Goal: Navigation & Orientation: Find specific page/section

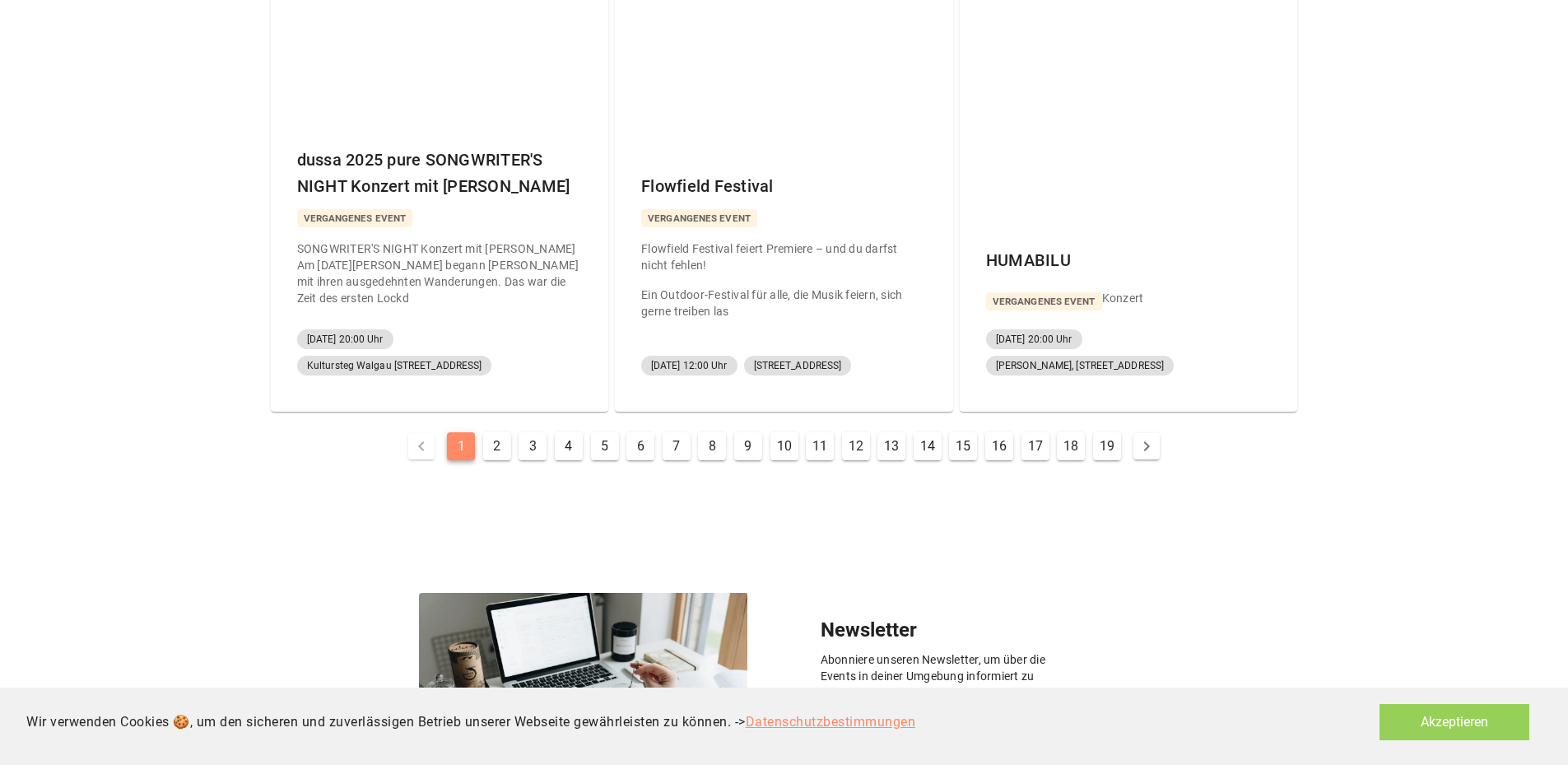
scroll to position [906, 0]
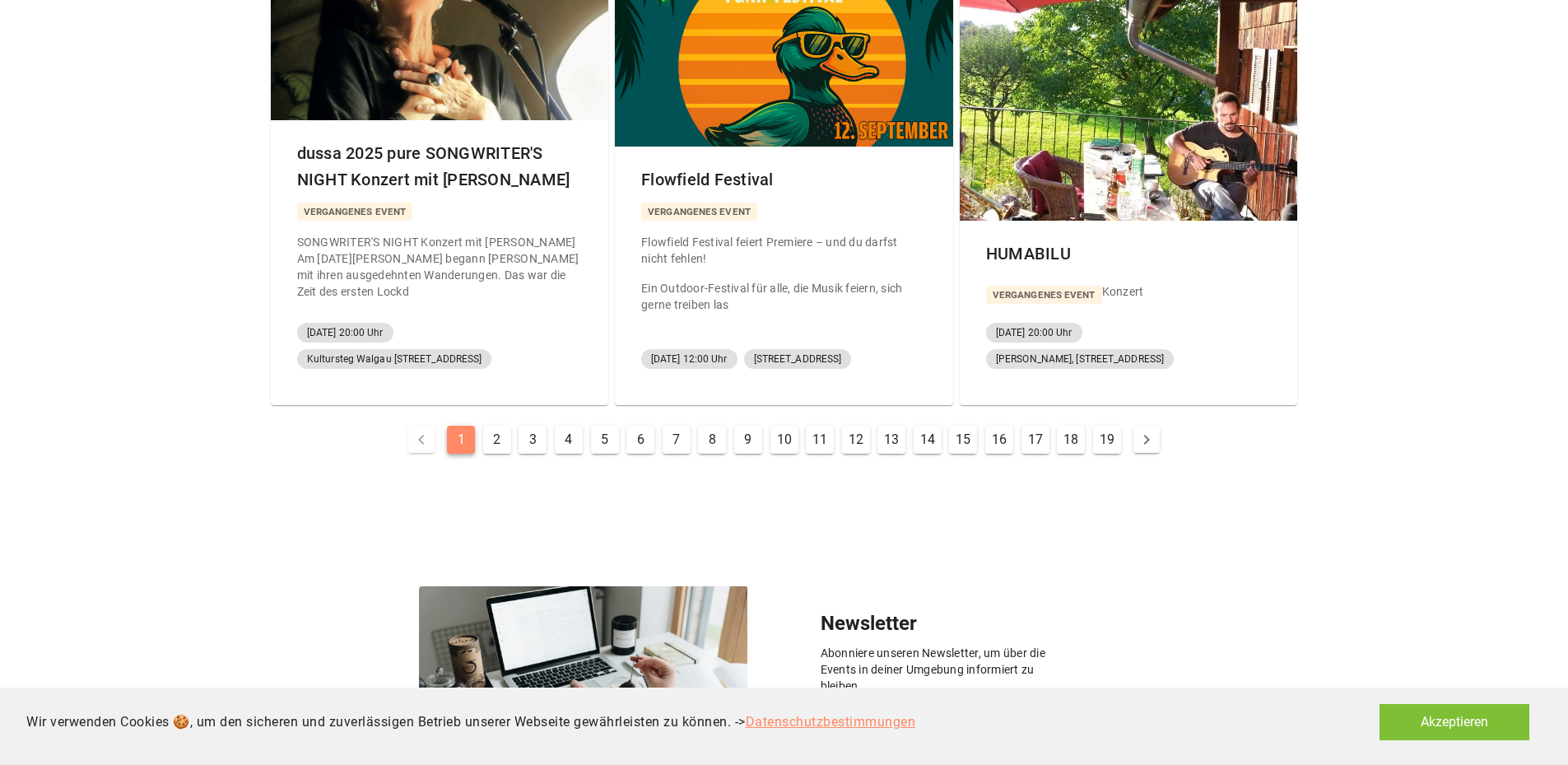
click at [1447, 720] on button "Akzeptieren" at bounding box center [1454, 721] width 150 height 36
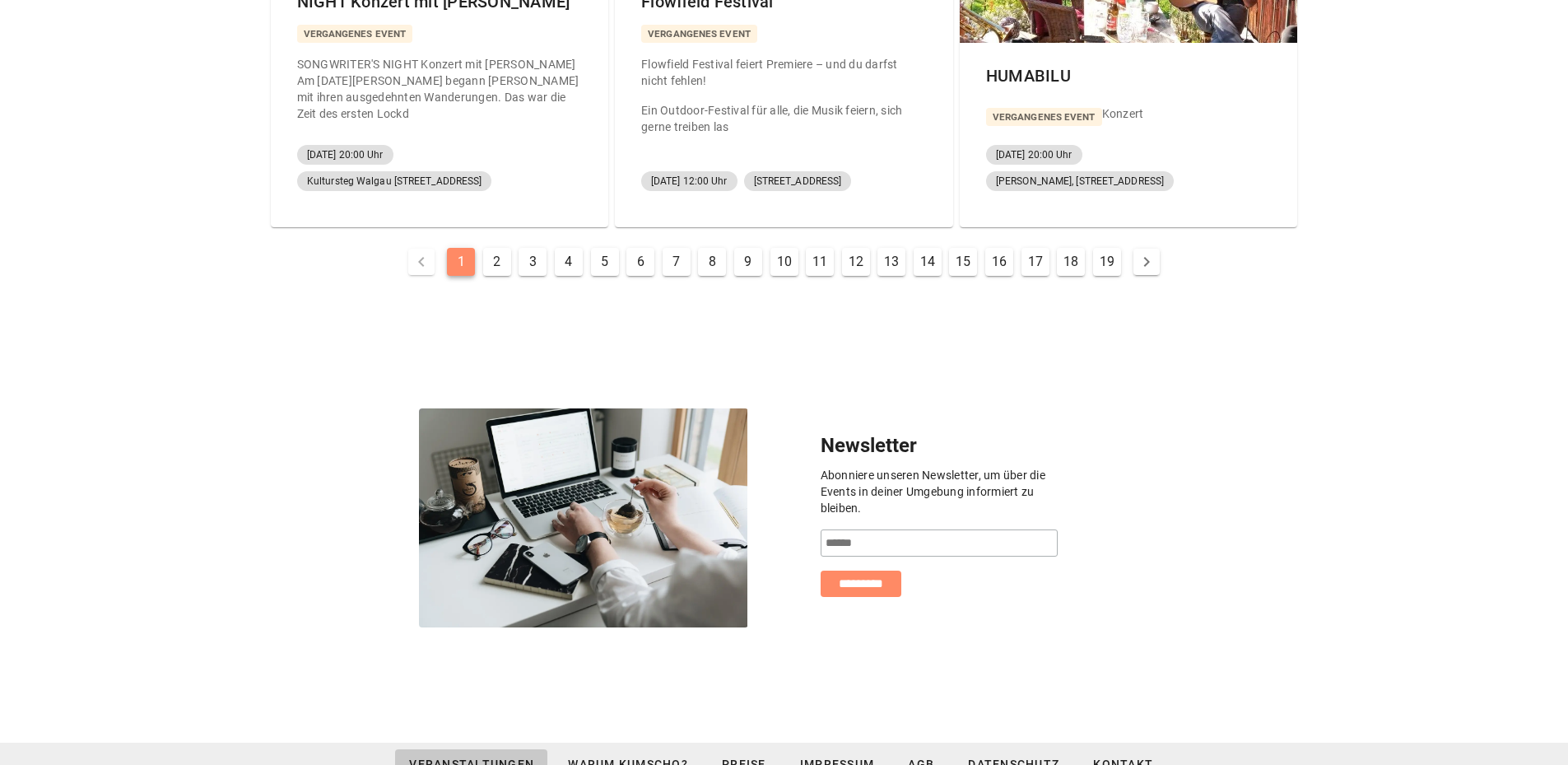
scroll to position [1111, 0]
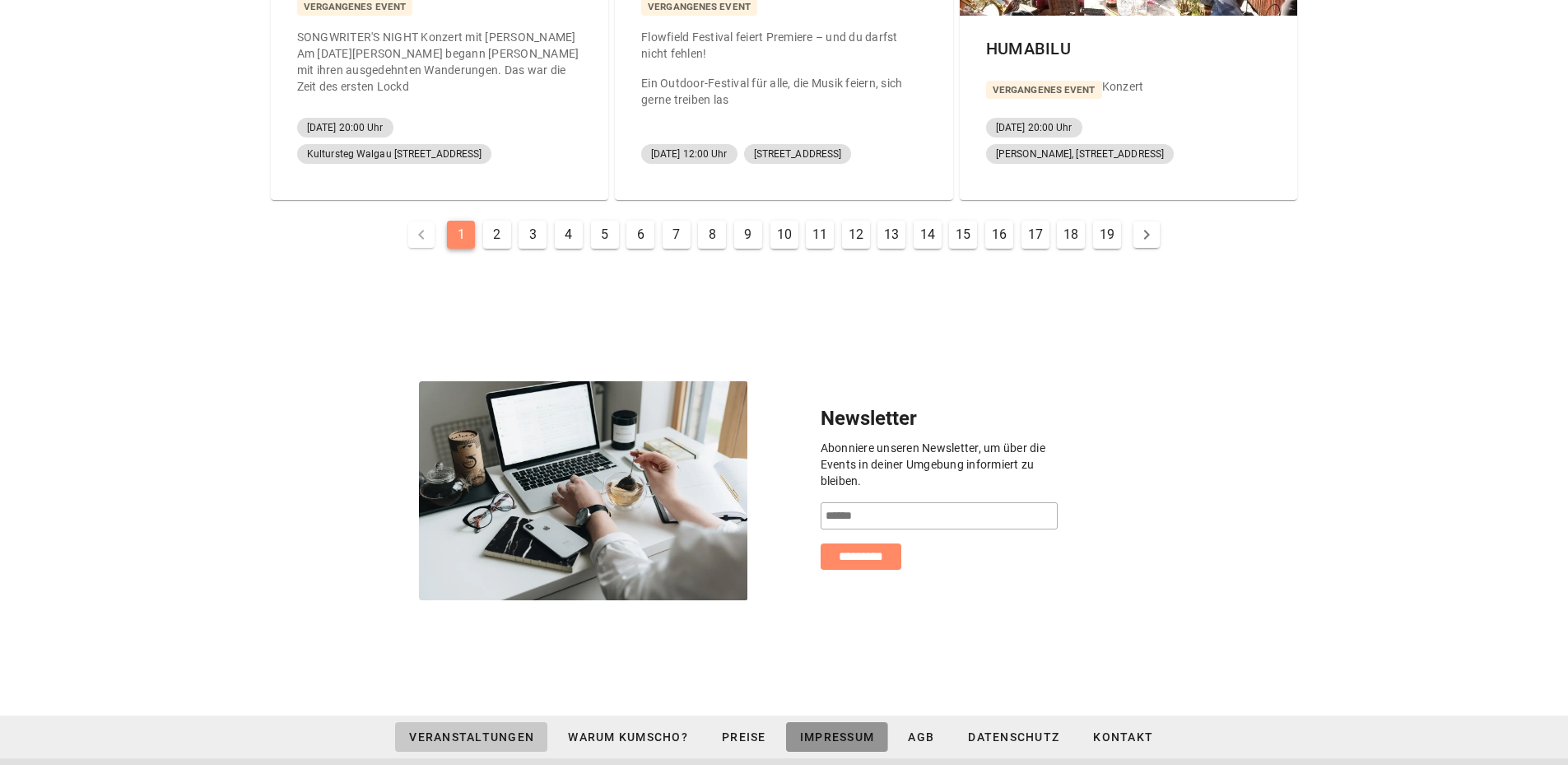
click at [827, 730] on span "Impressum" at bounding box center [837, 737] width 76 height 14
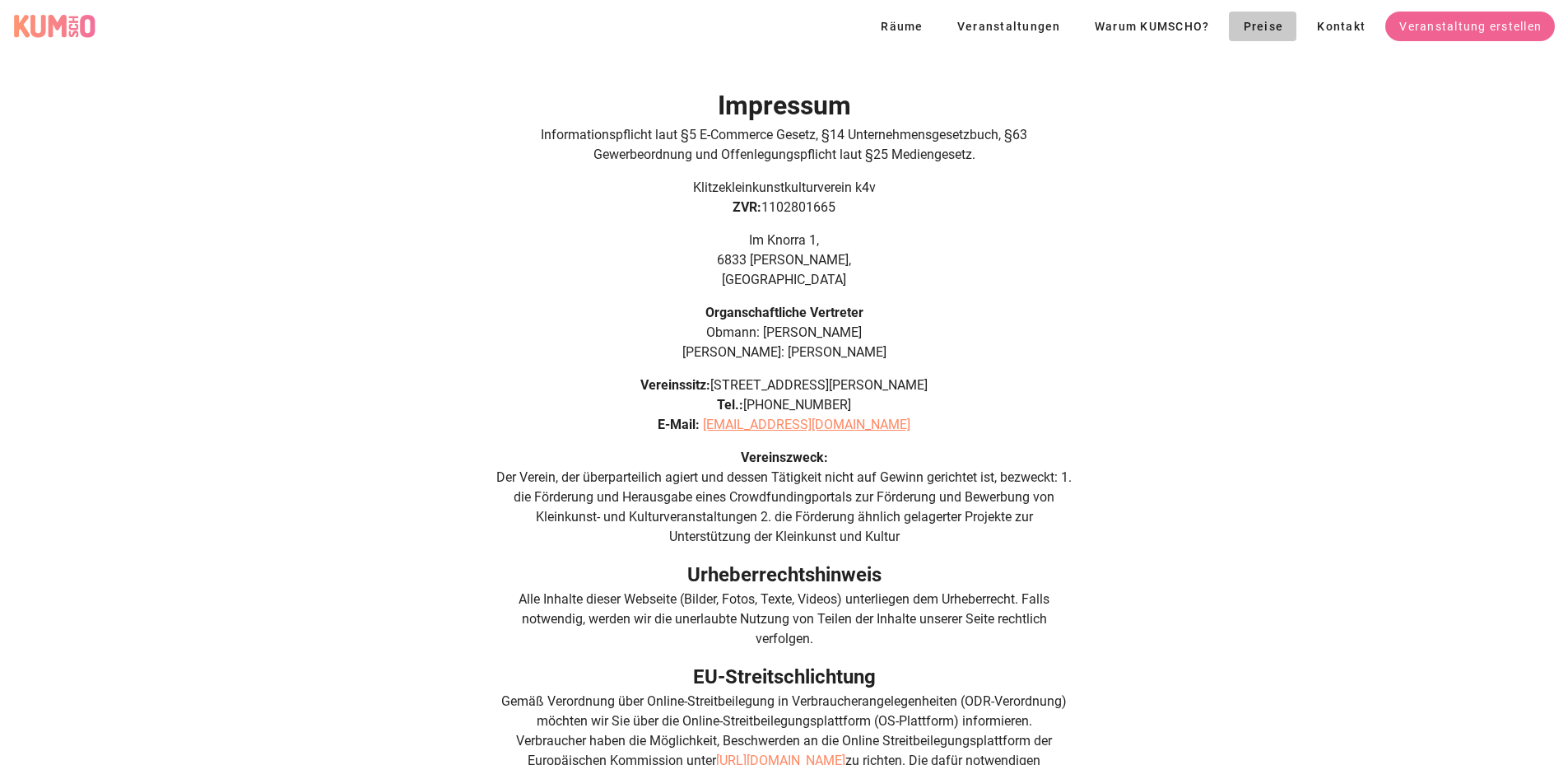
click at [1262, 27] on span "Preise" at bounding box center [1263, 26] width 41 height 14
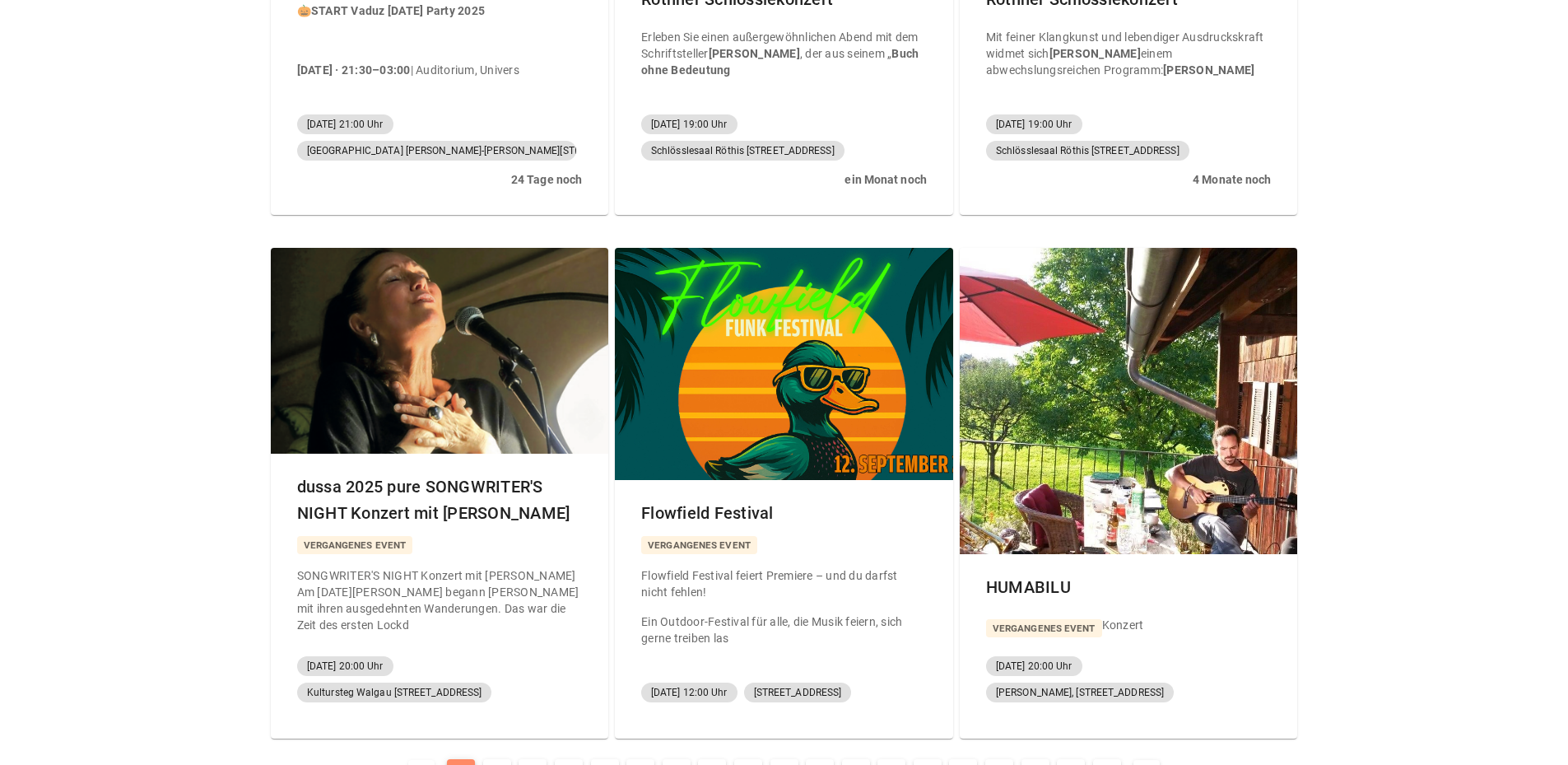
scroll to position [604, 0]
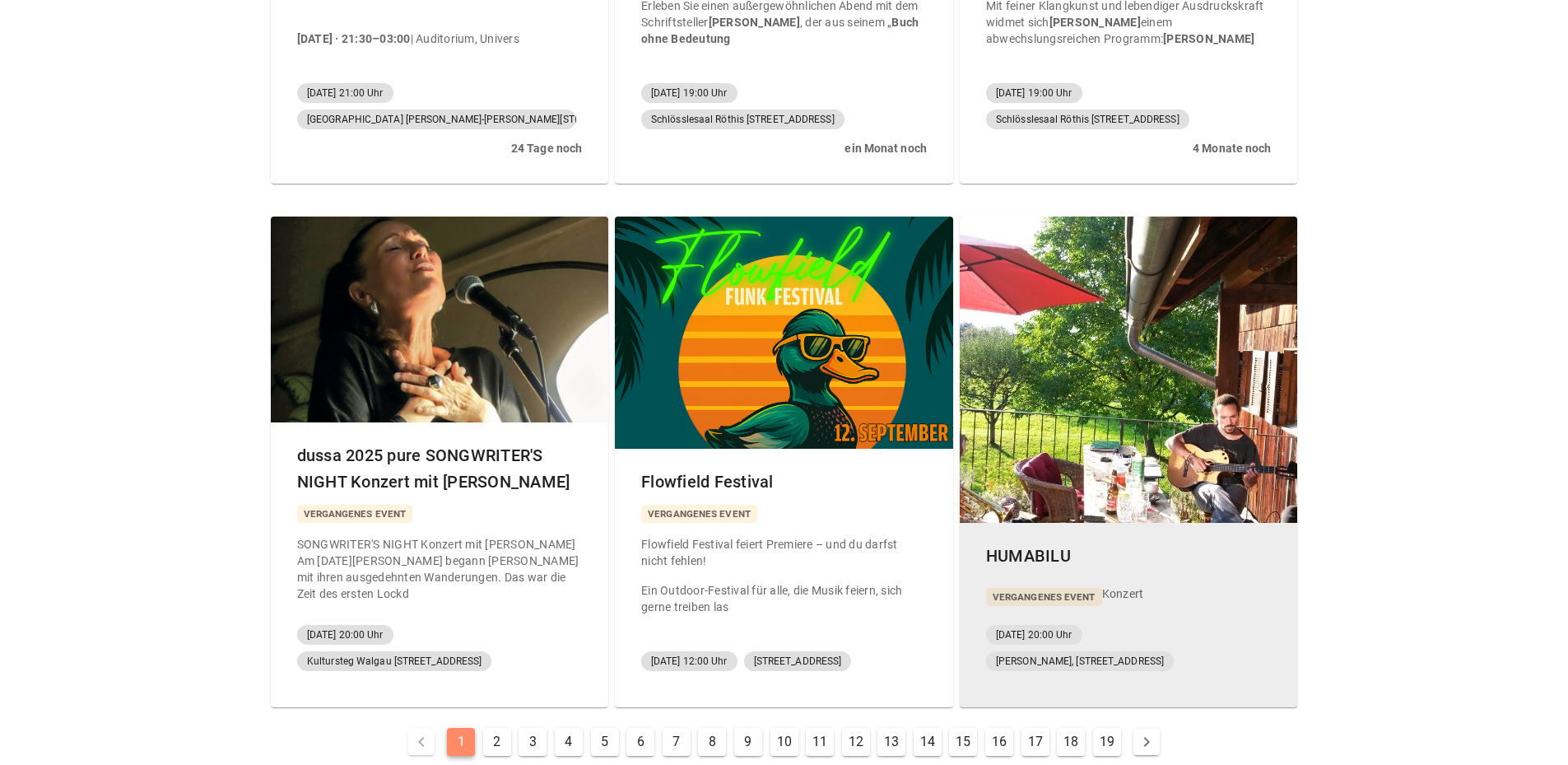
click at [1136, 469] on div at bounding box center [1128, 369] width 338 height 306
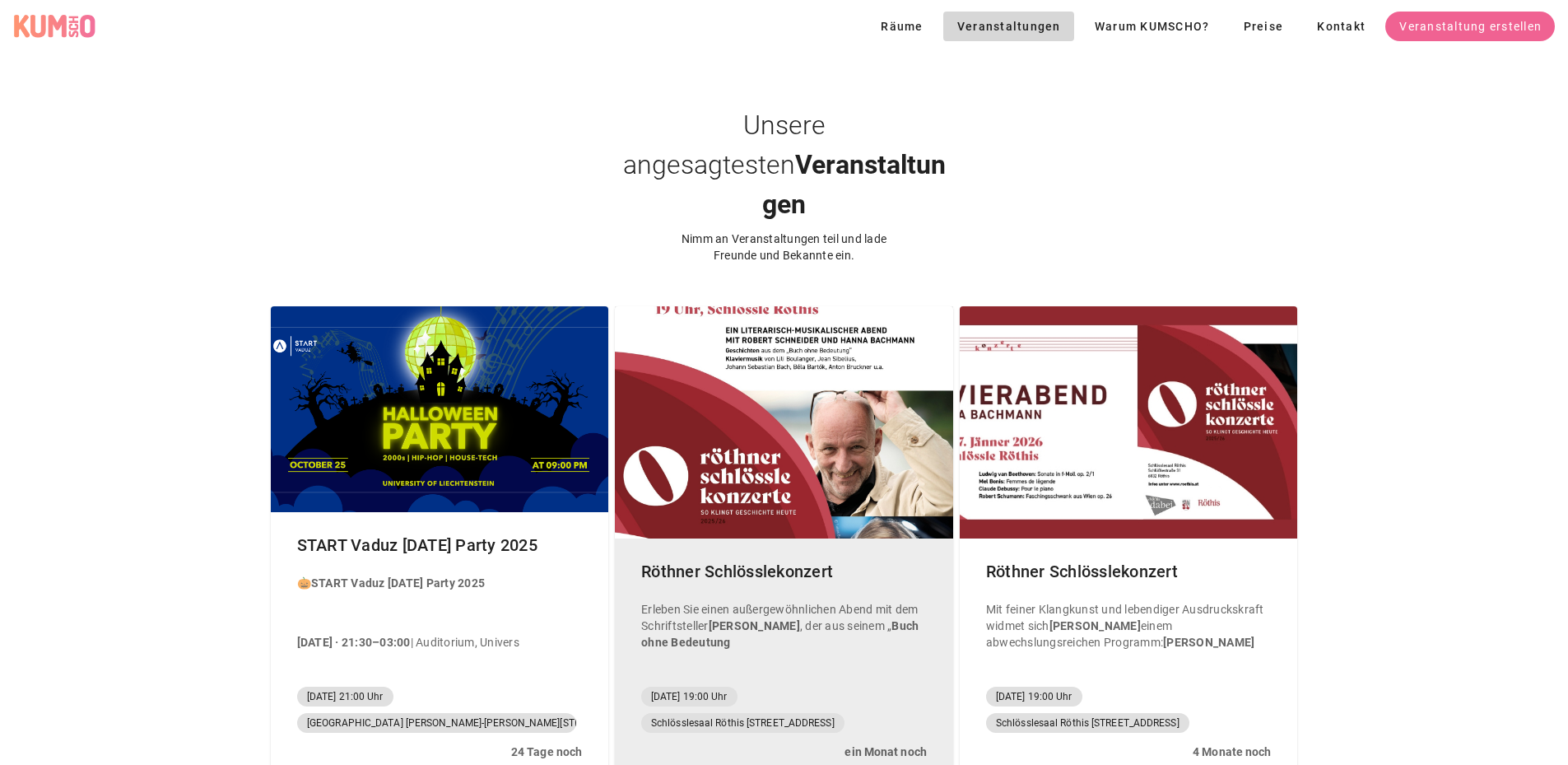
click at [772, 473] on div at bounding box center [783, 423] width 338 height 233
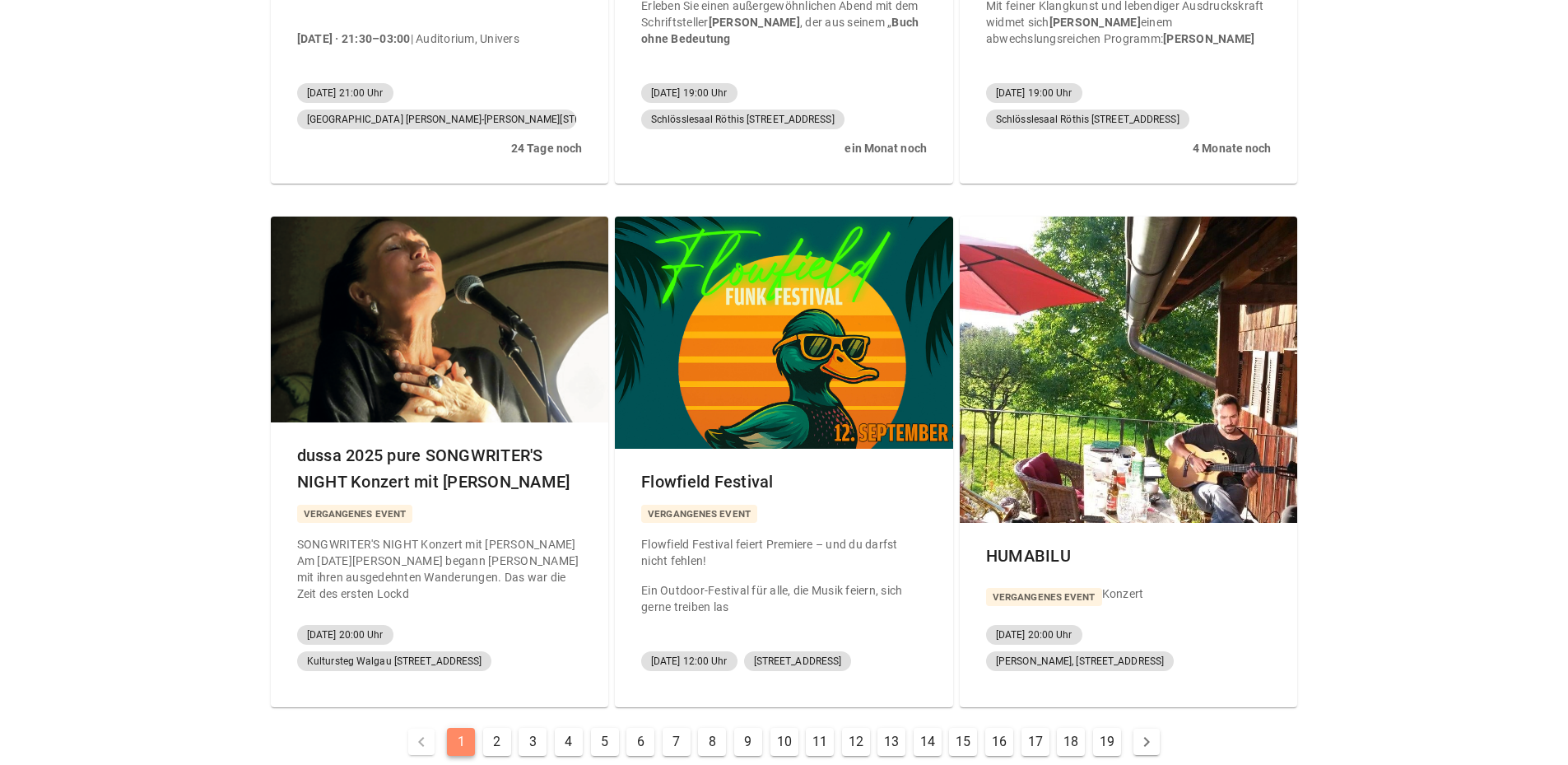
scroll to position [906, 0]
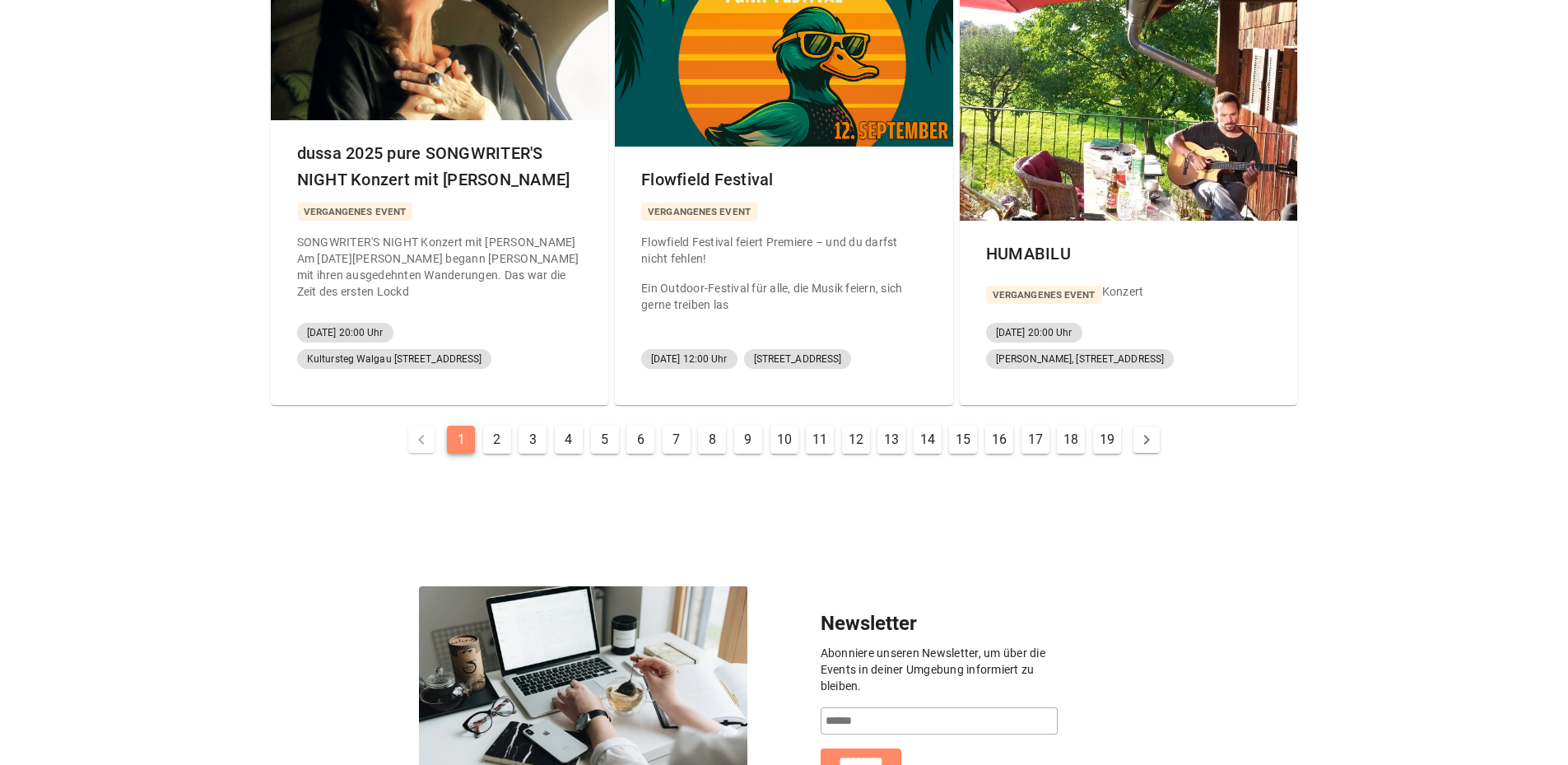
click at [495, 426] on button "2" at bounding box center [497, 439] width 28 height 28
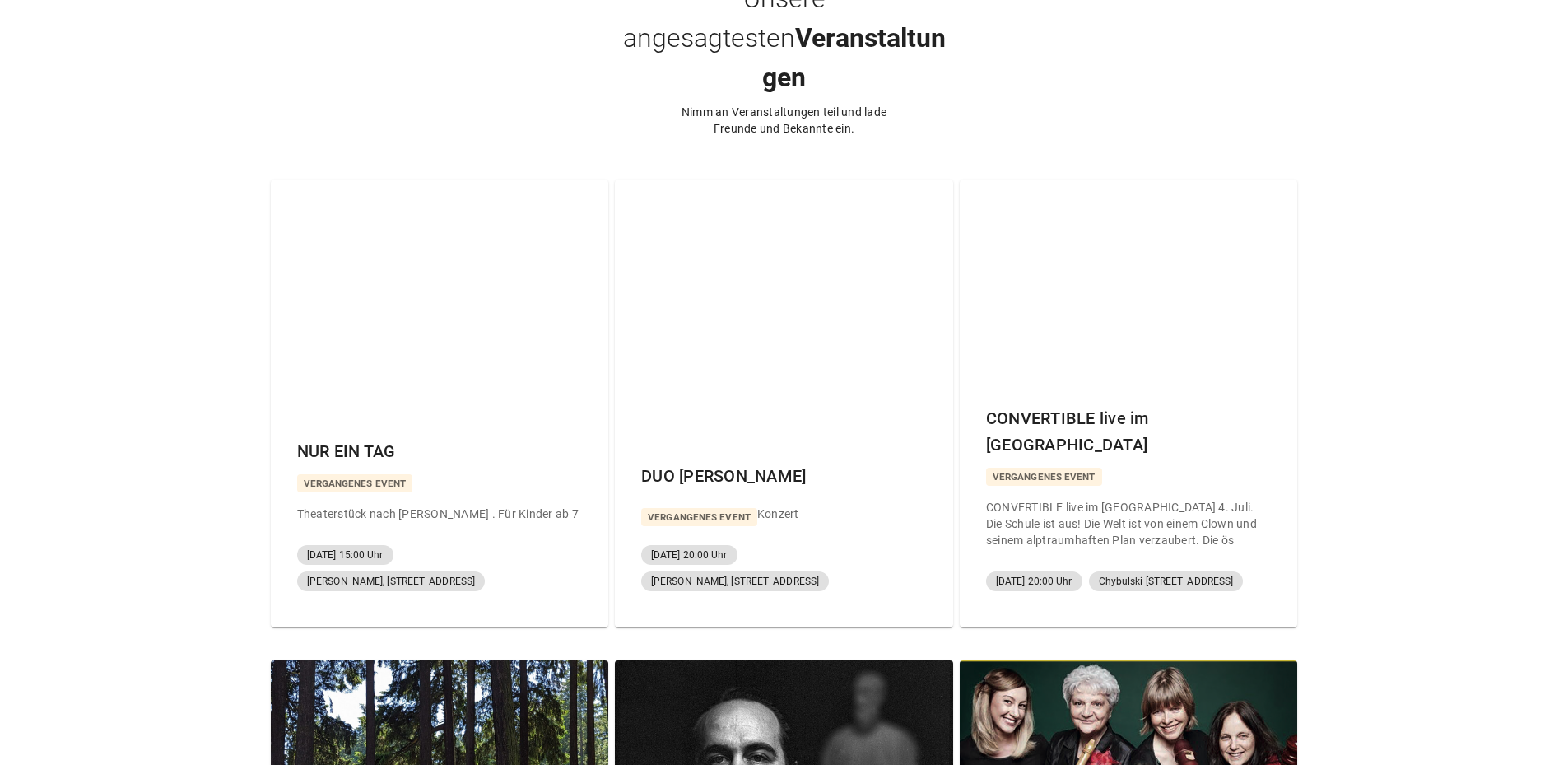
scroll to position [303, 0]
